Goal: Task Accomplishment & Management: Use online tool/utility

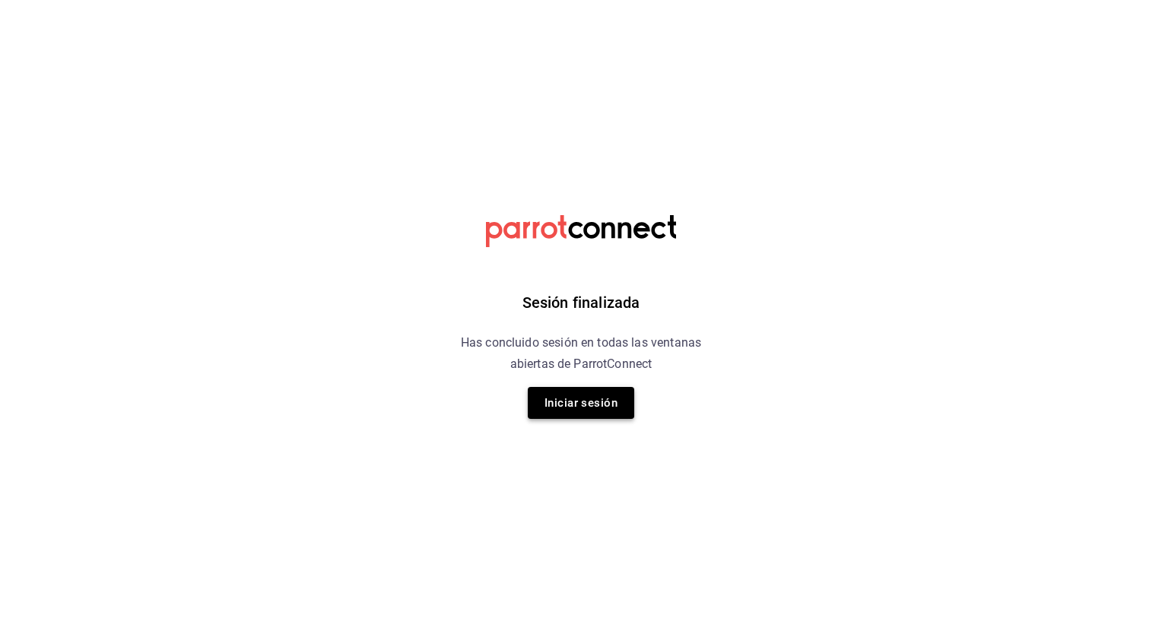
click at [558, 405] on button "Iniciar sesión" at bounding box center [581, 403] width 106 height 32
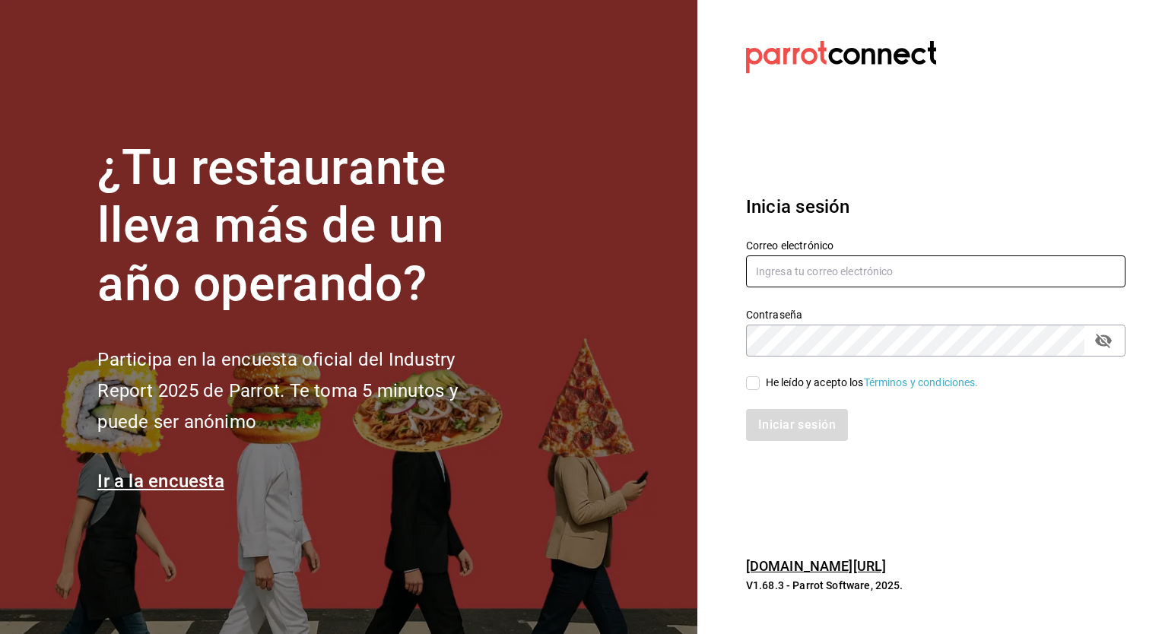
type input "jose.garcia@grupocosteno.com"
click at [751, 391] on div "Iniciar sesión" at bounding box center [927, 416] width 398 height 50
click at [752, 385] on input "He leído y acepto los Términos y condiciones." at bounding box center [753, 384] width 14 height 14
checkbox input "true"
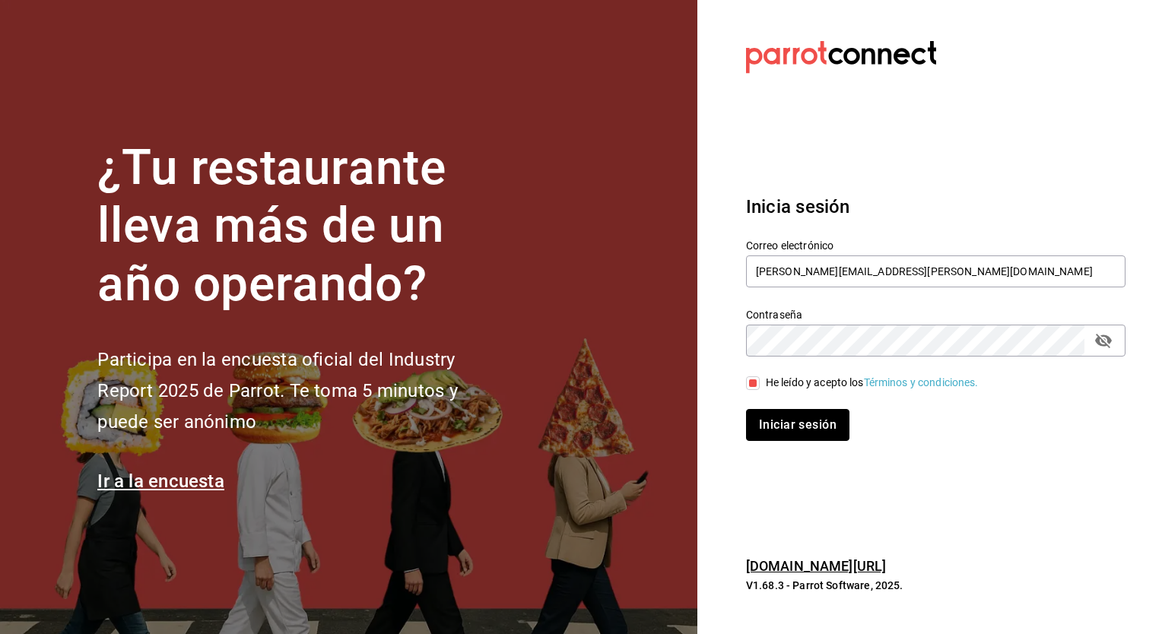
click at [773, 421] on button "Iniciar sesión" at bounding box center [797, 425] width 103 height 32
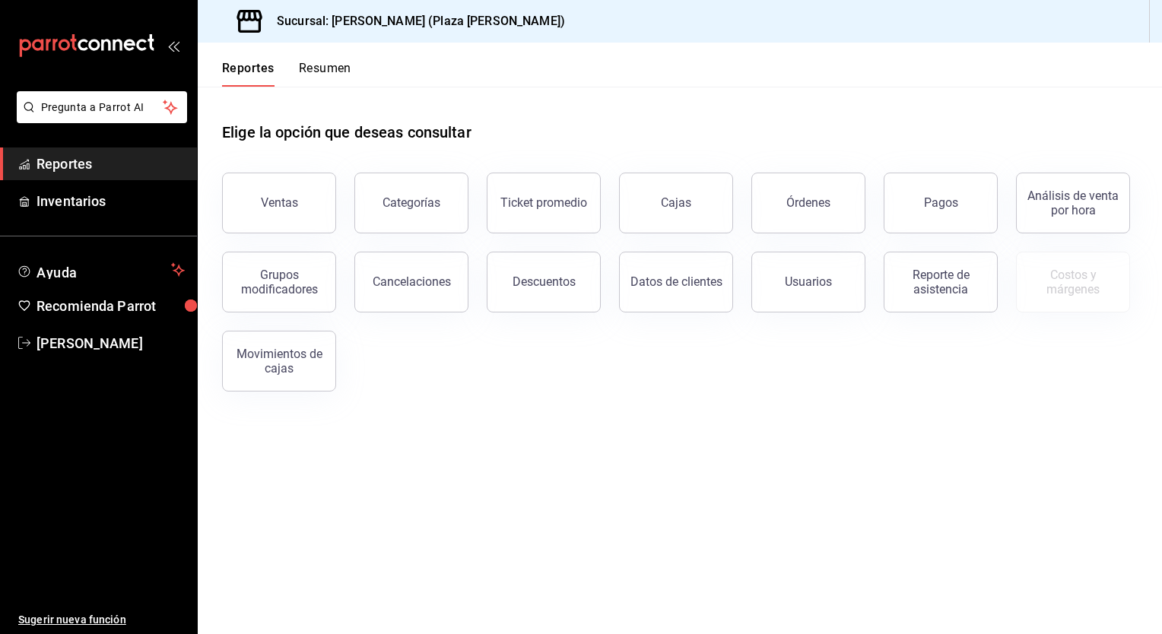
click at [262, 192] on button "Ventas" at bounding box center [279, 203] width 114 height 61
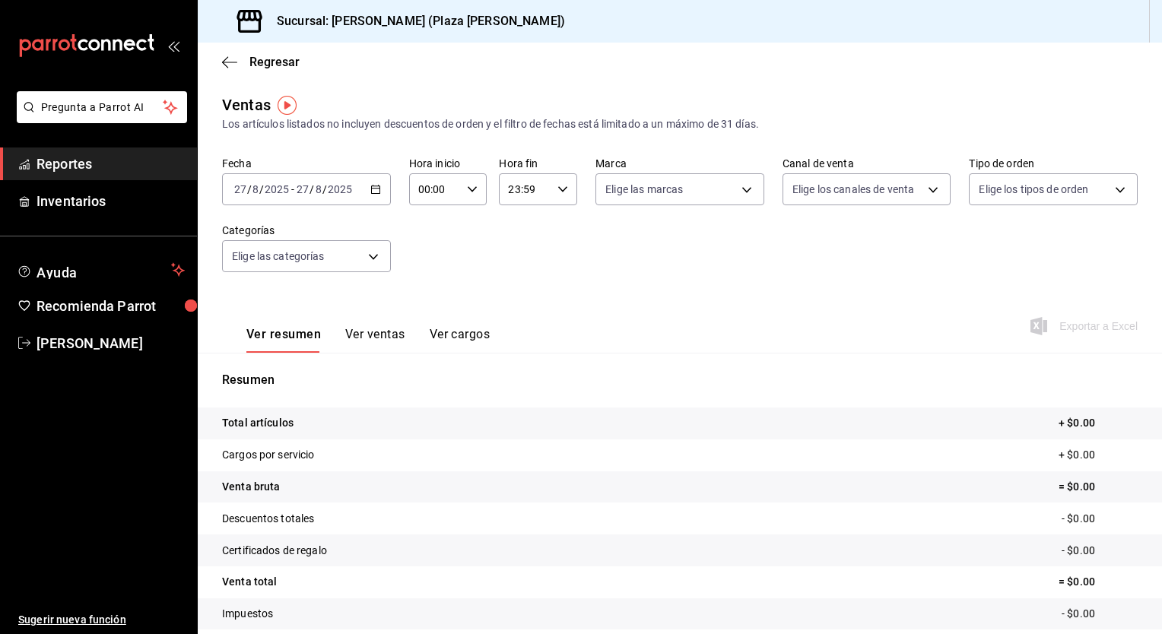
click at [371, 192] on \(Stroke\) "button" at bounding box center [375, 190] width 9 height 8
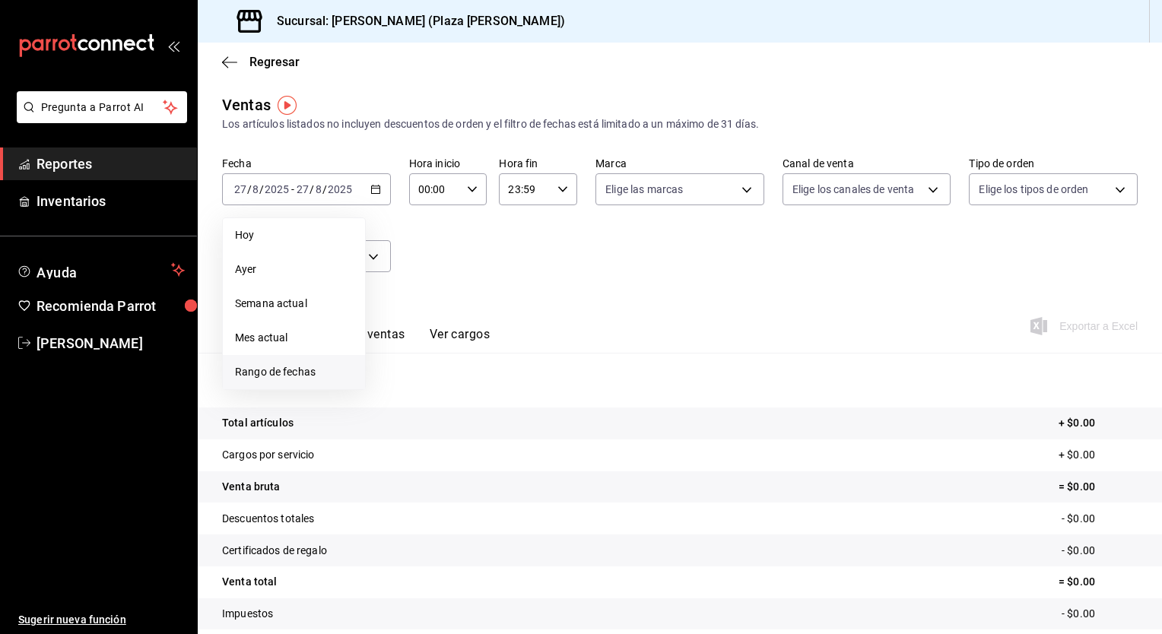
click at [281, 380] on li "Rango de fechas" at bounding box center [294, 372] width 142 height 34
click at [425, 433] on button "26" at bounding box center [424, 424] width 27 height 27
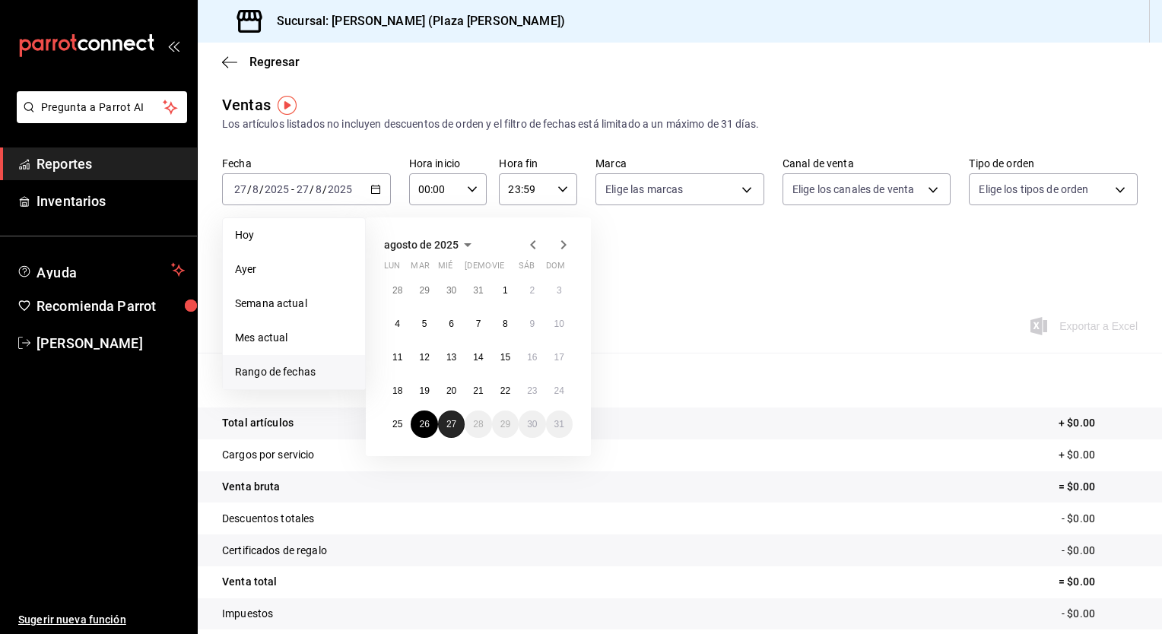
click at [450, 431] on button "27" at bounding box center [451, 424] width 27 height 27
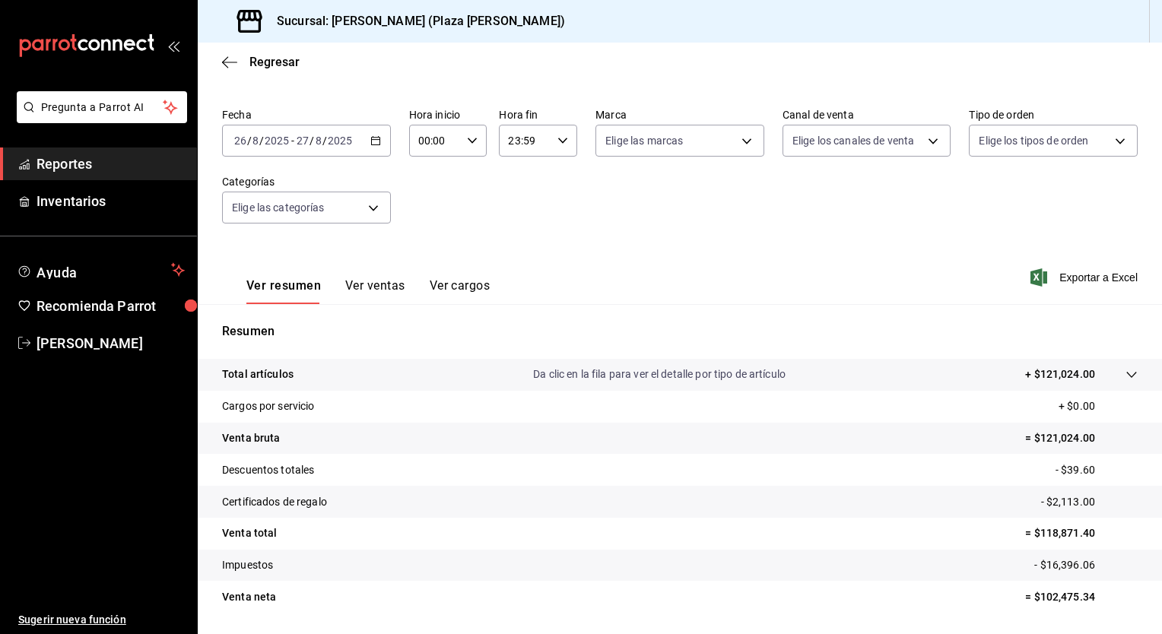
scroll to position [94, 0]
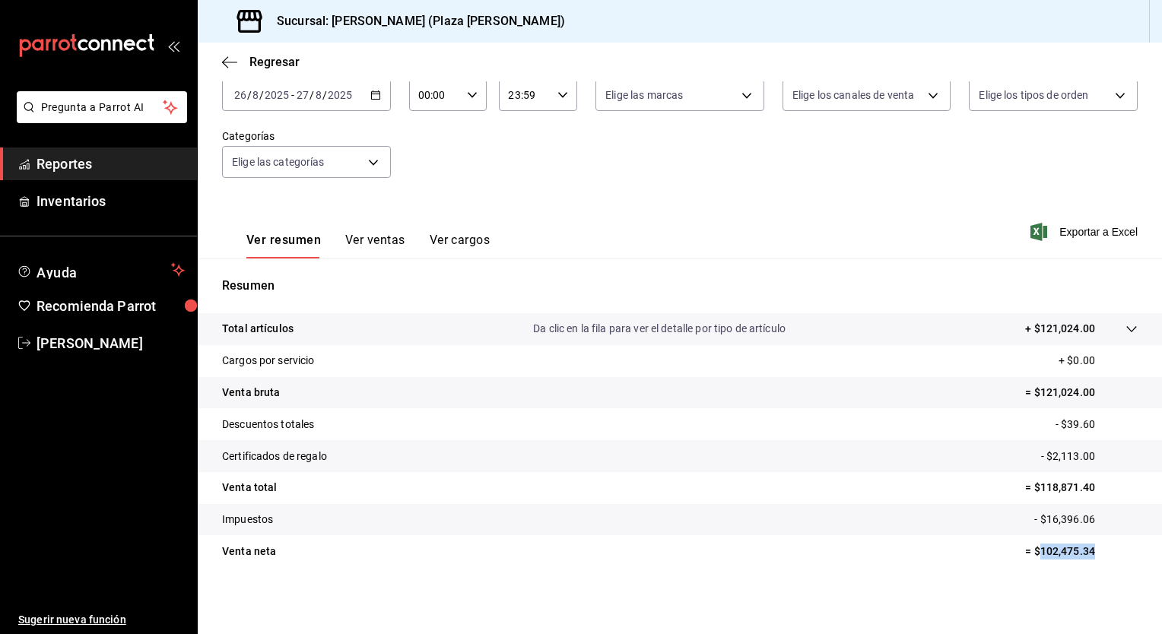
drag, startPoint x: 1028, startPoint y: 551, endPoint x: 1081, endPoint y: 543, distance: 53.1
click at [1081, 543] on tr "Venta neta = $102,475.34" at bounding box center [680, 551] width 964 height 32
drag, startPoint x: 1081, startPoint y: 543, endPoint x: 1069, endPoint y: 546, distance: 12.5
copy p "102,475.34"
click at [1087, 231] on span "Exportar a Excel" at bounding box center [1086, 232] width 104 height 18
